Goal: Navigation & Orientation: Find specific page/section

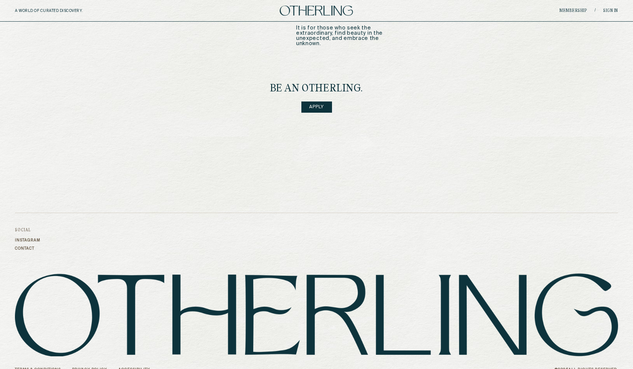
scroll to position [982, 0]
click at [36, 238] on link "Instagram" at bounding box center [27, 240] width 25 height 4
click at [134, 368] on link "Accessibility" at bounding box center [134, 370] width 32 height 4
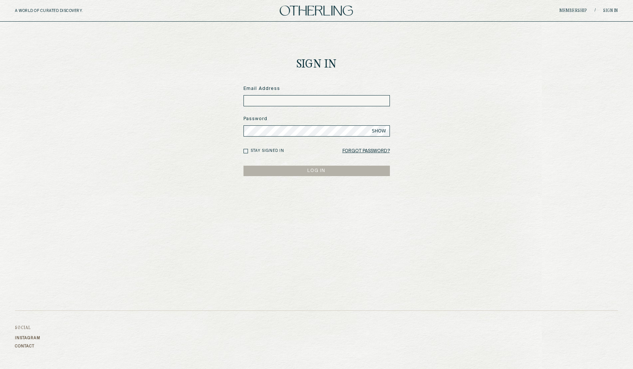
click at [20, 344] on link "Contact" at bounding box center [27, 346] width 25 height 4
click at [315, 12] on img at bounding box center [316, 11] width 73 height 10
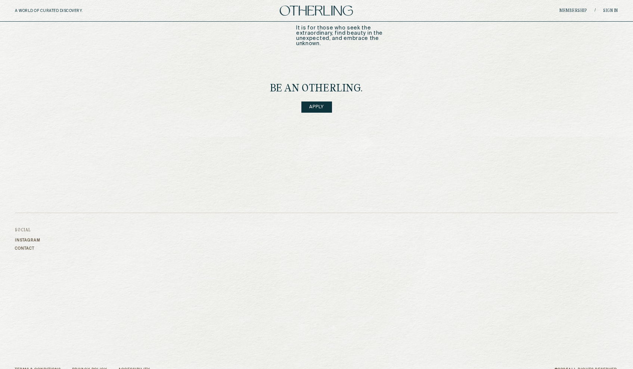
scroll to position [982, 0]
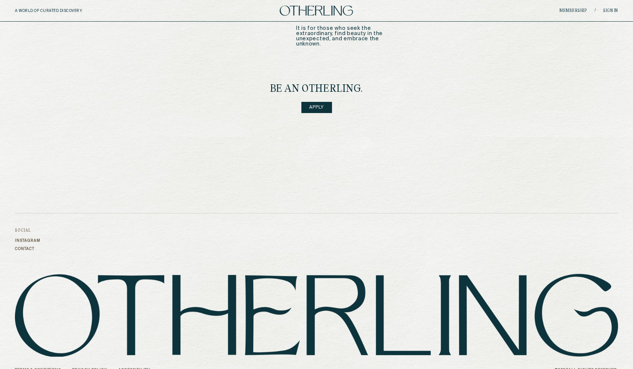
click at [140, 368] on link "Accessibility" at bounding box center [134, 370] width 32 height 4
